Goal: Information Seeking & Learning: Learn about a topic

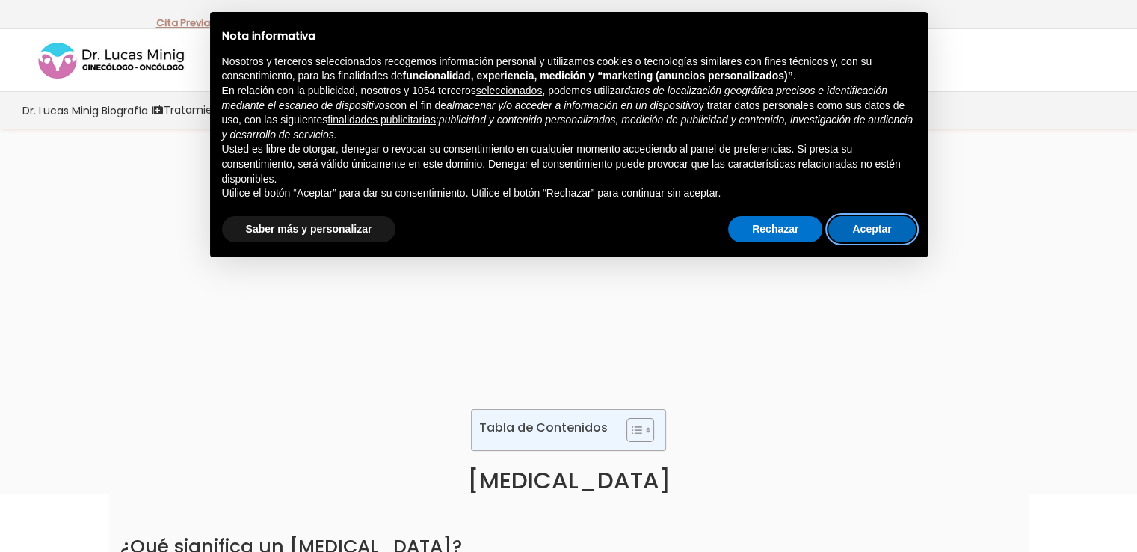
click at [854, 226] on button "Aceptar" at bounding box center [871, 229] width 87 height 27
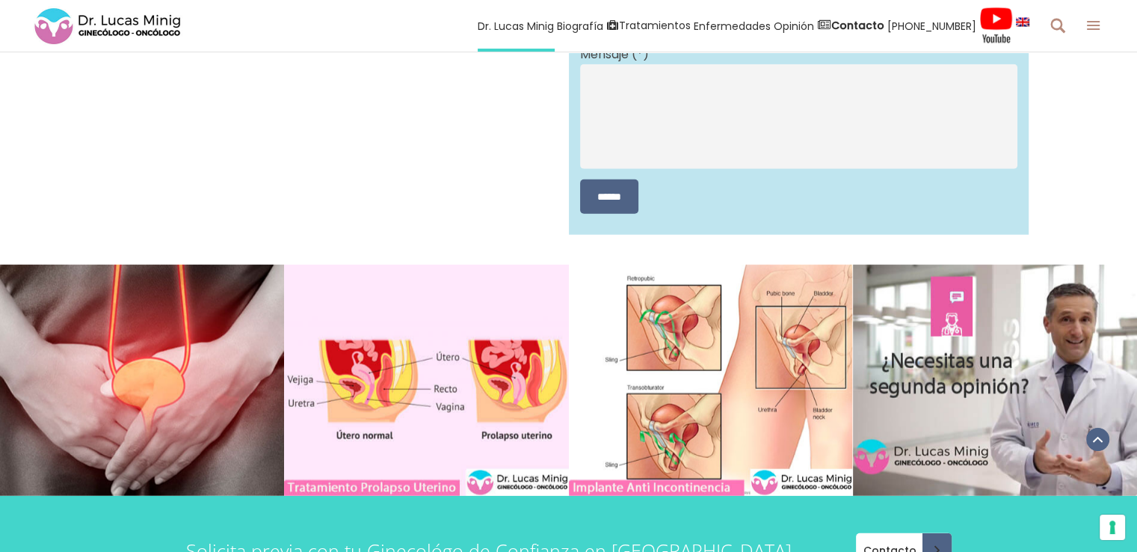
scroll to position [3887, 0]
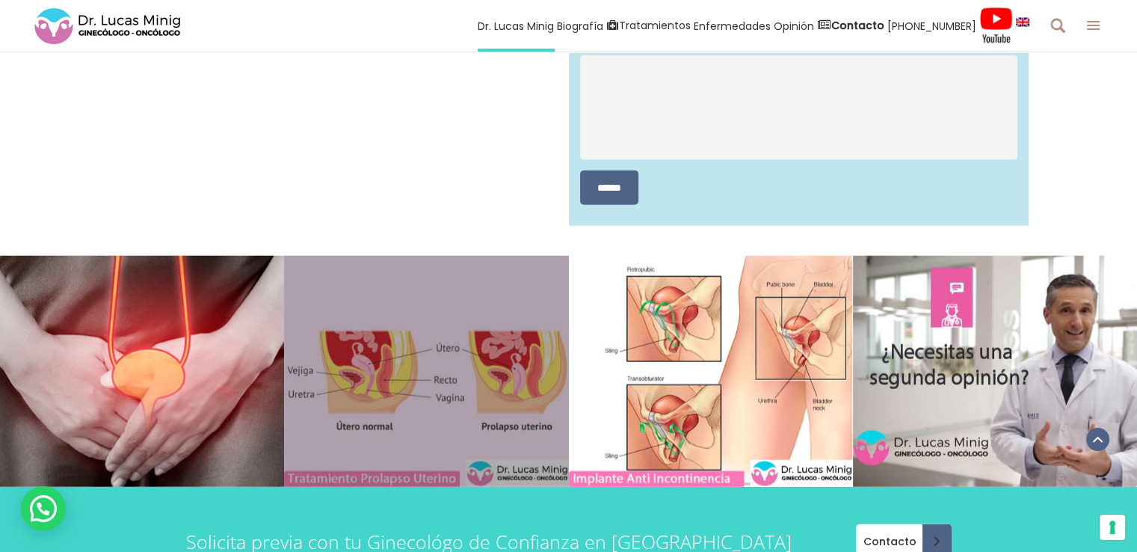
click at [386, 379] on link at bounding box center [426, 372] width 284 height 232
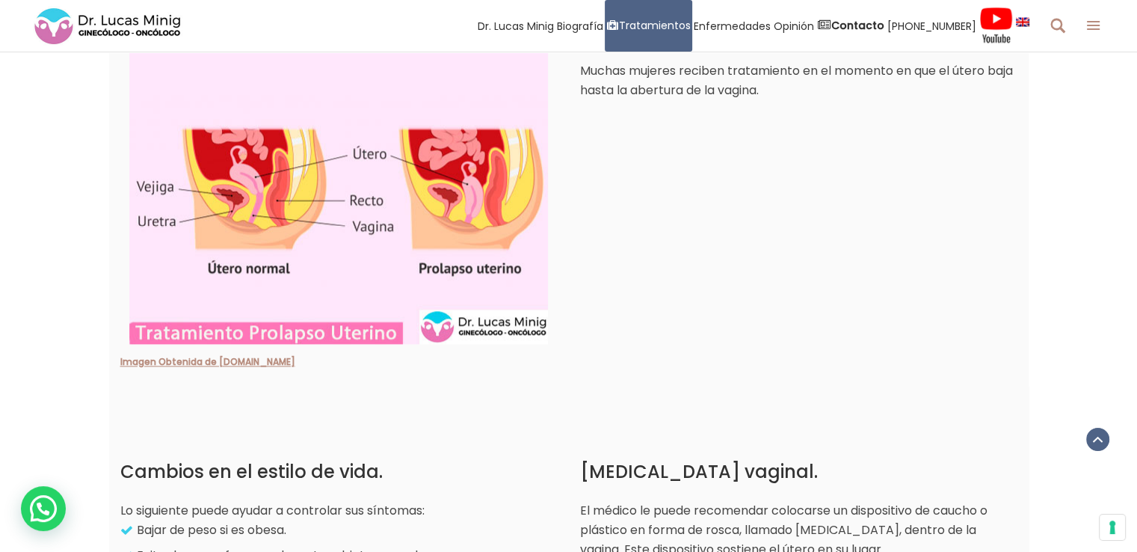
scroll to position [1570, 0]
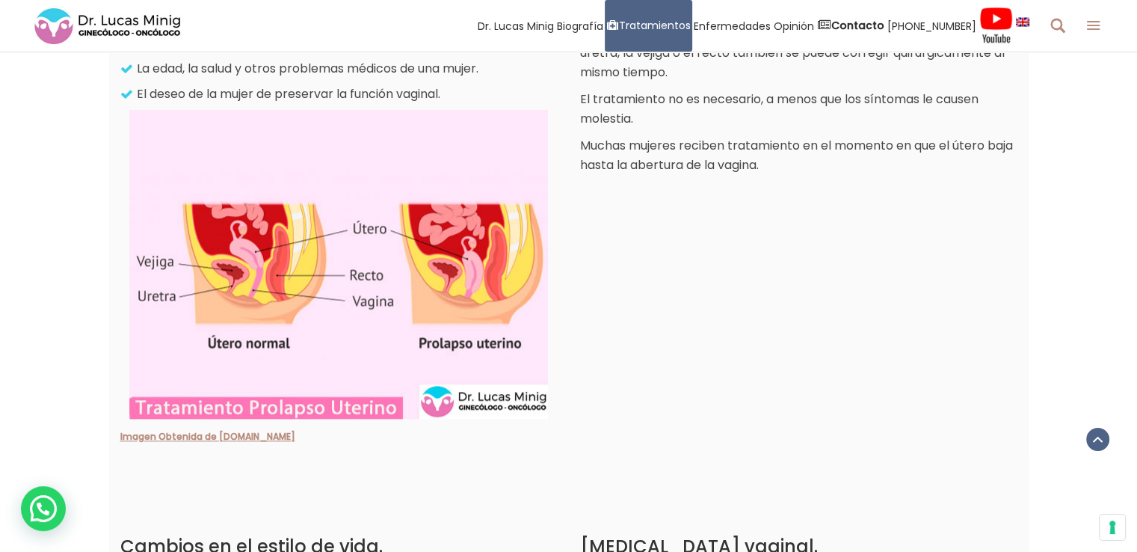
drag, startPoint x: 354, startPoint y: 264, endPoint x: 422, endPoint y: 460, distance: 207.8
click at [420, 460] on div "¿Cuál es el tratamiento del prolapso uterino y/o genital? La cirugía no debe re…" at bounding box center [568, 136] width 919 height 650
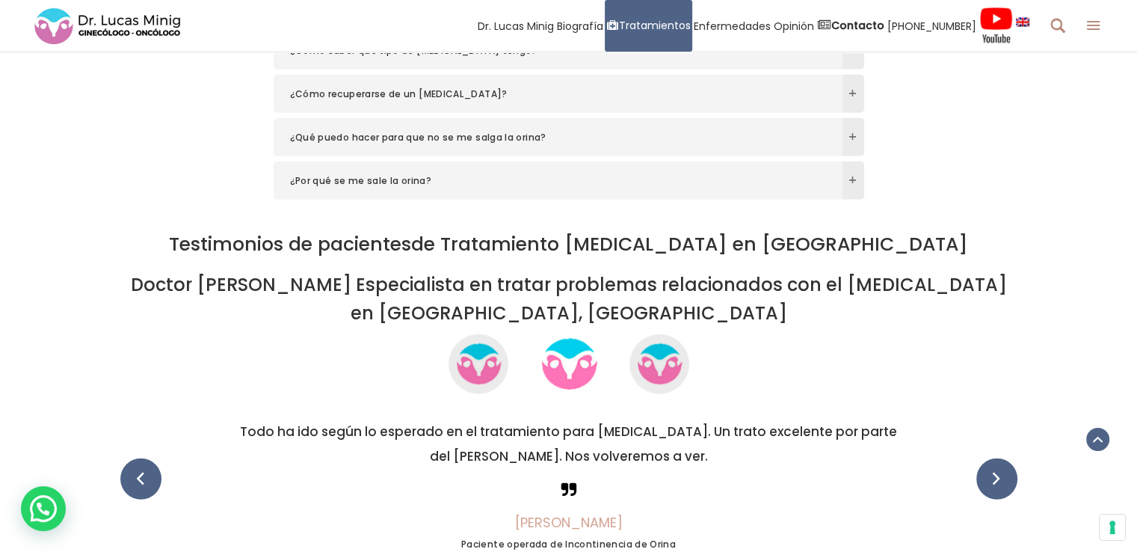
scroll to position [3139, 0]
